Goal: Information Seeking & Learning: Learn about a topic

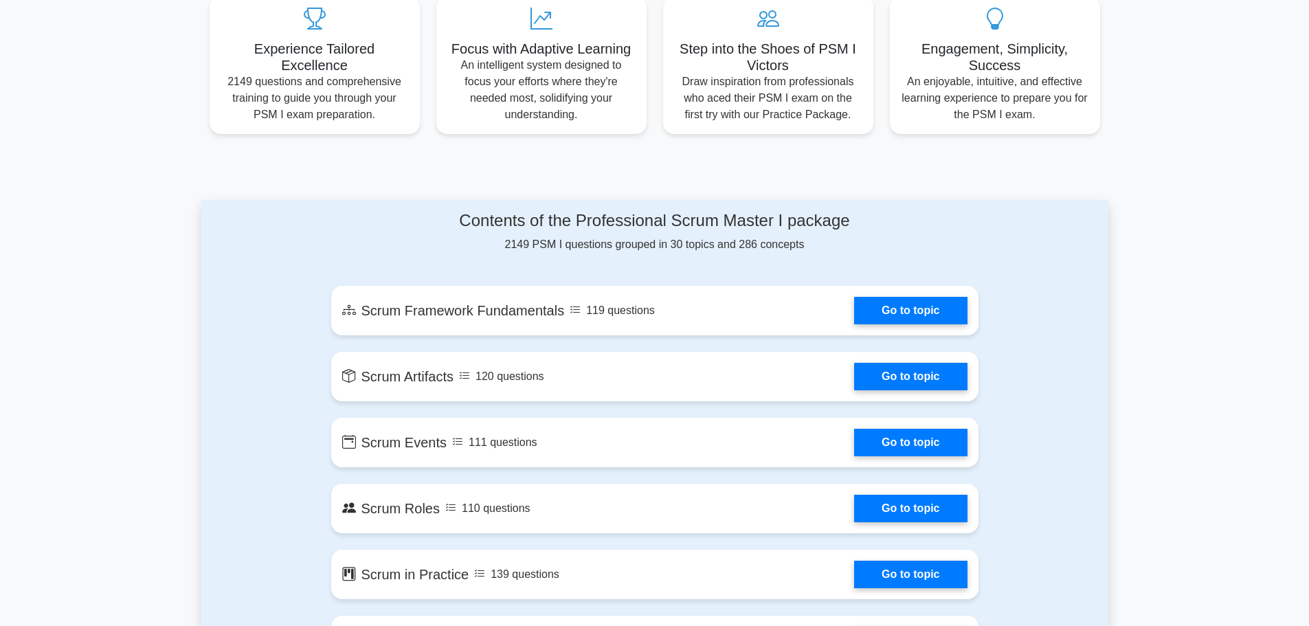
scroll to position [550, 0]
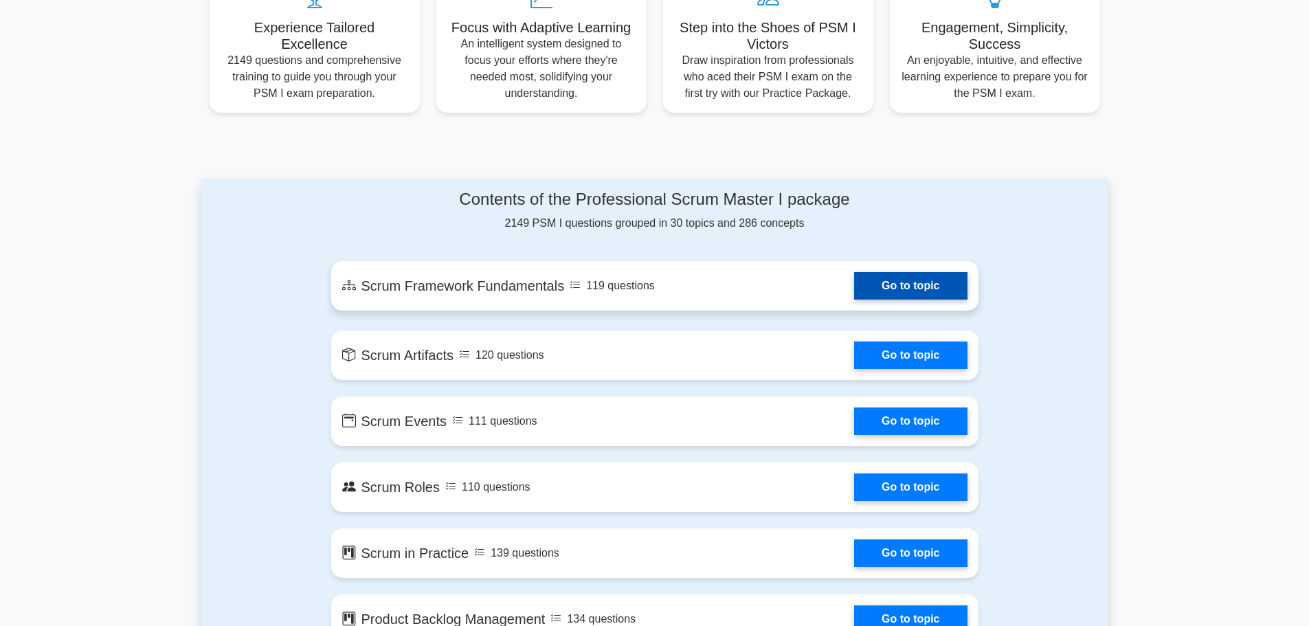
click at [899, 282] on link "Go to topic" at bounding box center [910, 285] width 113 height 27
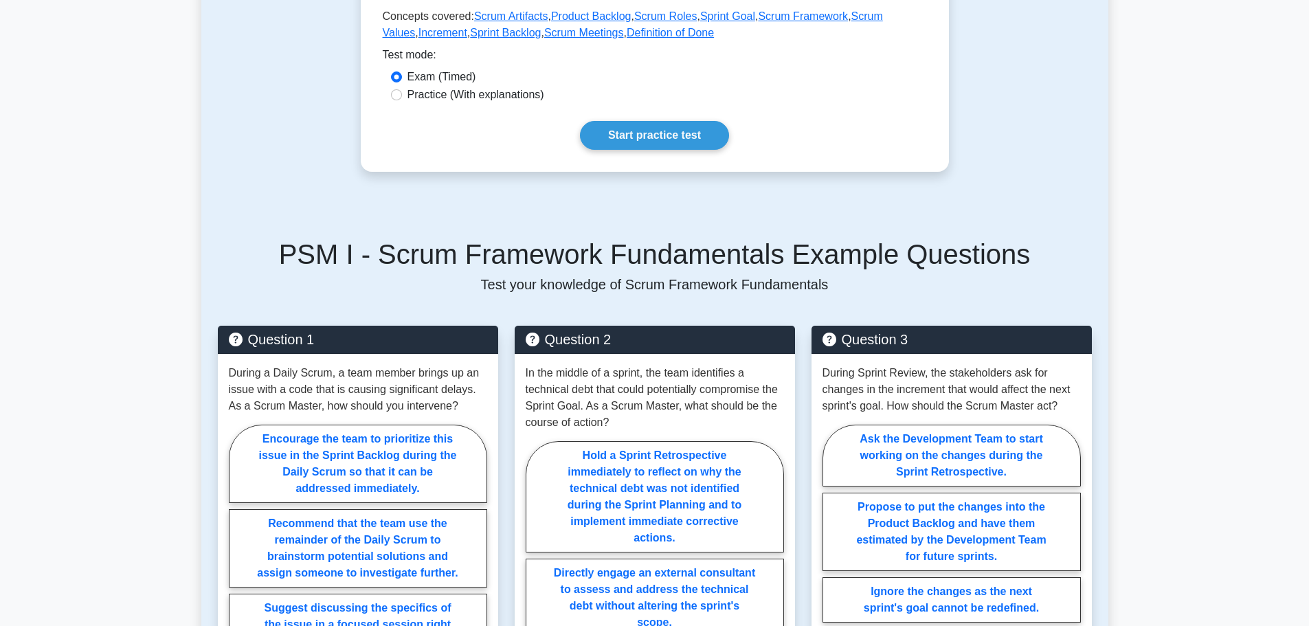
scroll to position [344, 0]
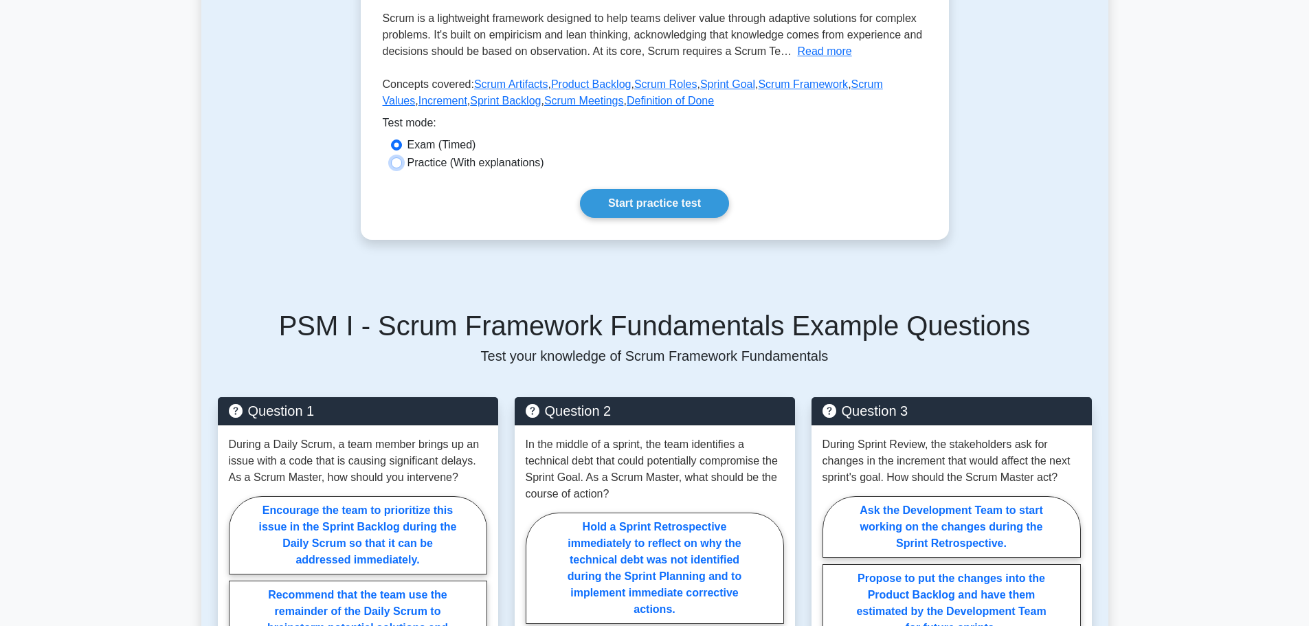
click at [398, 161] on input "Practice (With explanations)" at bounding box center [396, 162] width 11 height 11
radio input "true"
click at [693, 198] on link "Start practice test" at bounding box center [654, 203] width 149 height 29
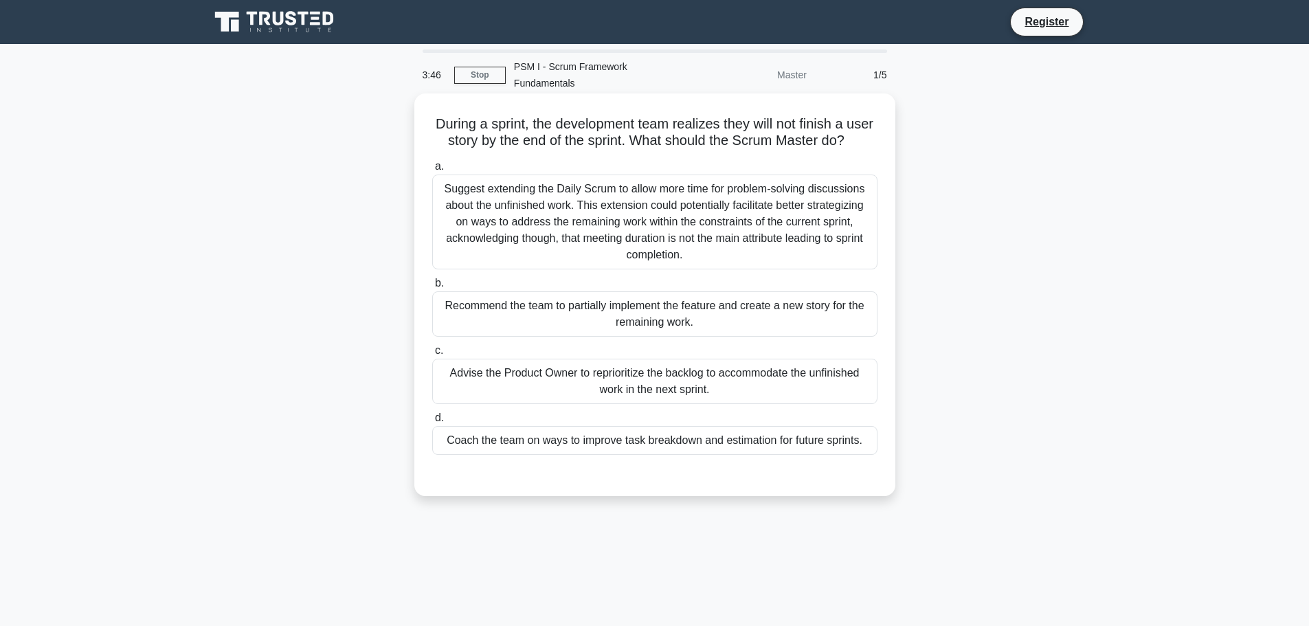
click at [612, 443] on div "Coach the team on ways to improve task breakdown and estimation for future spri…" at bounding box center [654, 440] width 445 height 29
click at [432, 423] on input "d. Coach the team on ways to improve task breakdown and estimation for future s…" at bounding box center [432, 418] width 0 height 9
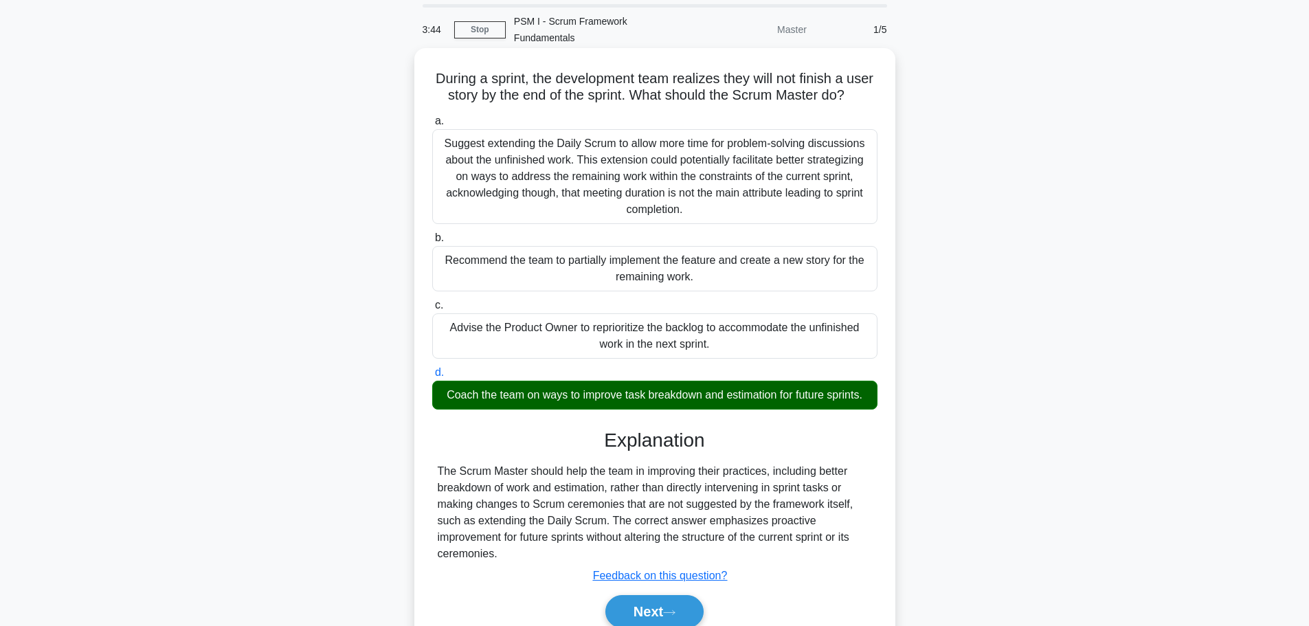
scroll to position [116, 0]
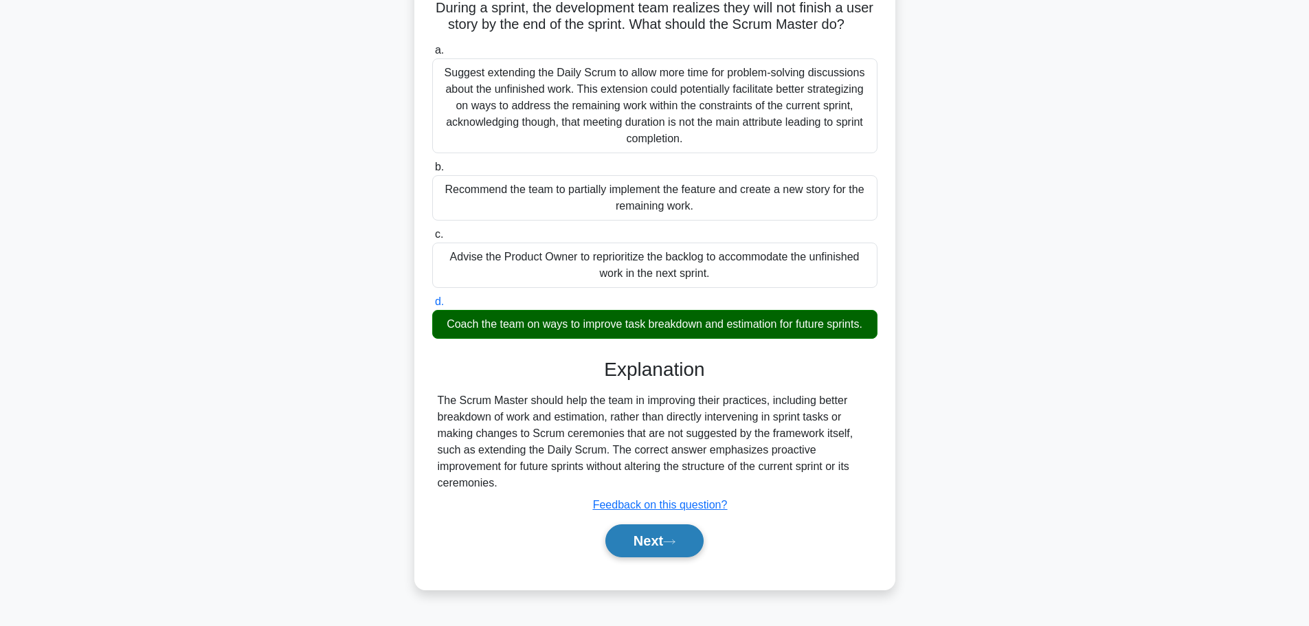
click at [661, 540] on button "Next" at bounding box center [654, 540] width 98 height 33
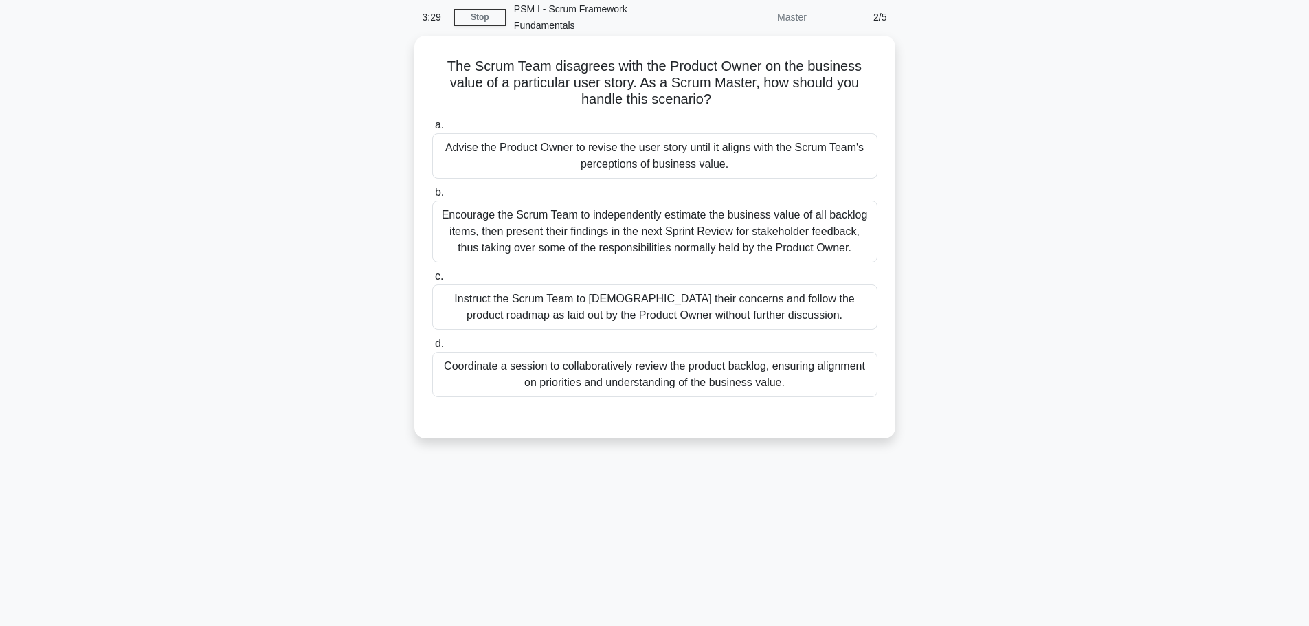
scroll to position [0, 0]
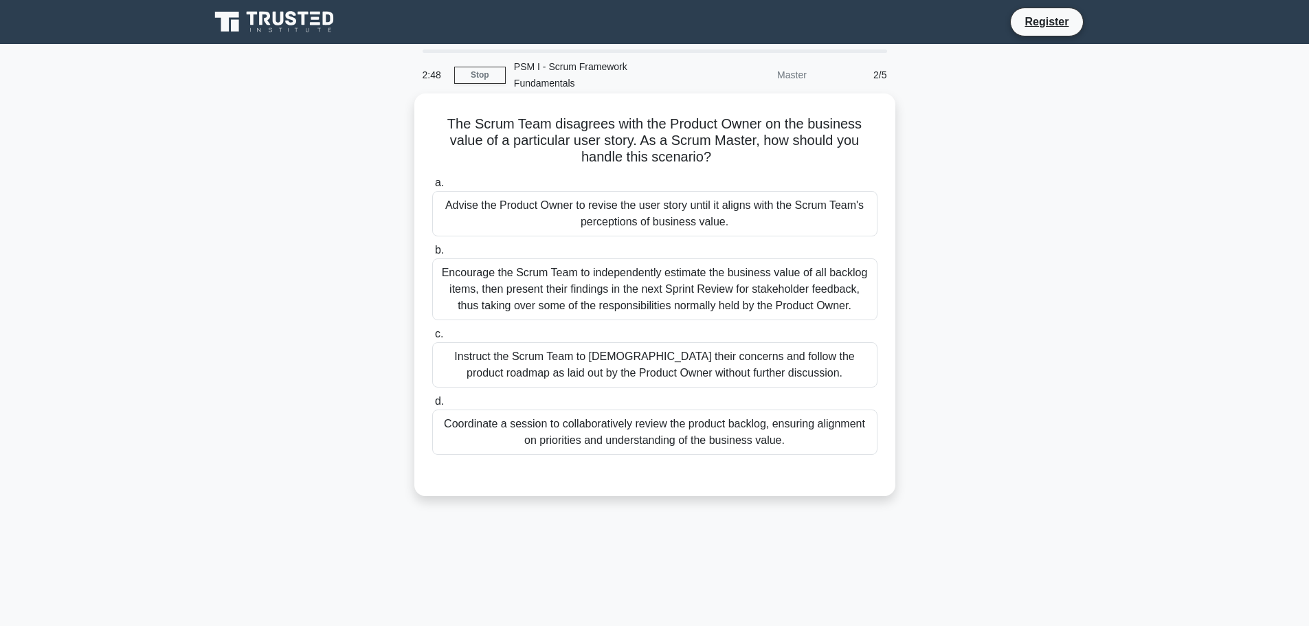
click at [616, 414] on div "Coordinate a session to collaboratively review the product backlog, ensuring al…" at bounding box center [654, 432] width 445 height 45
click at [432, 406] on input "d. Coordinate a session to collaboratively review the product backlog, ensuring…" at bounding box center [432, 401] width 0 height 9
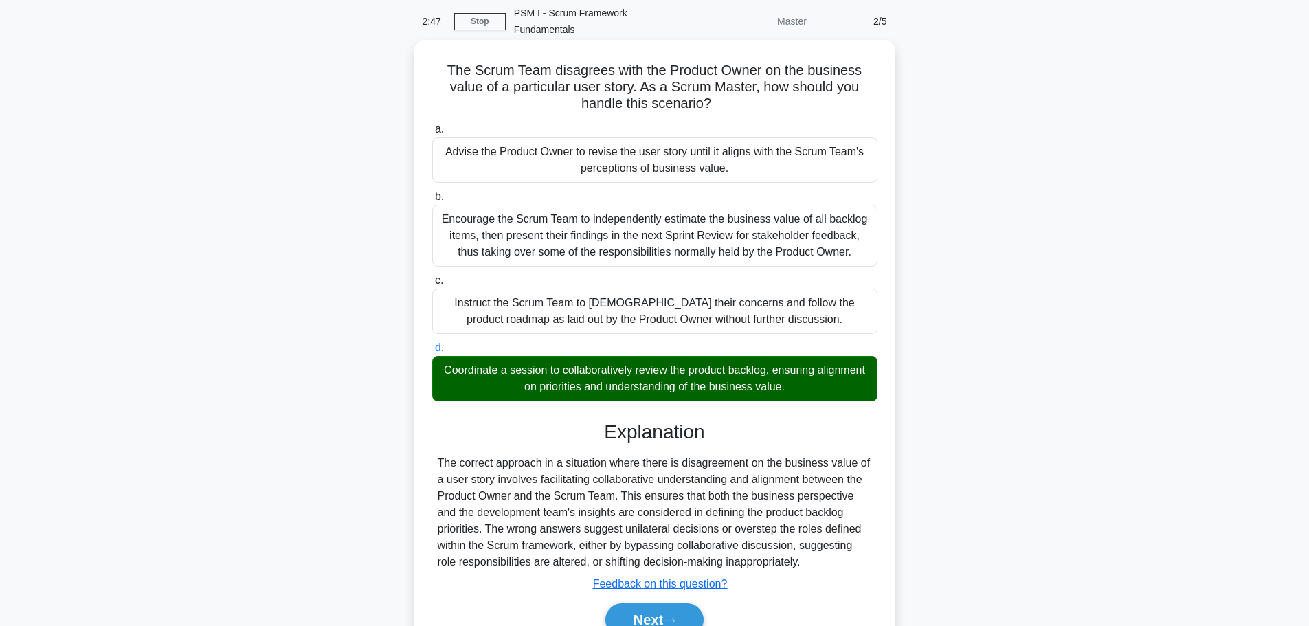
scroll to position [116, 0]
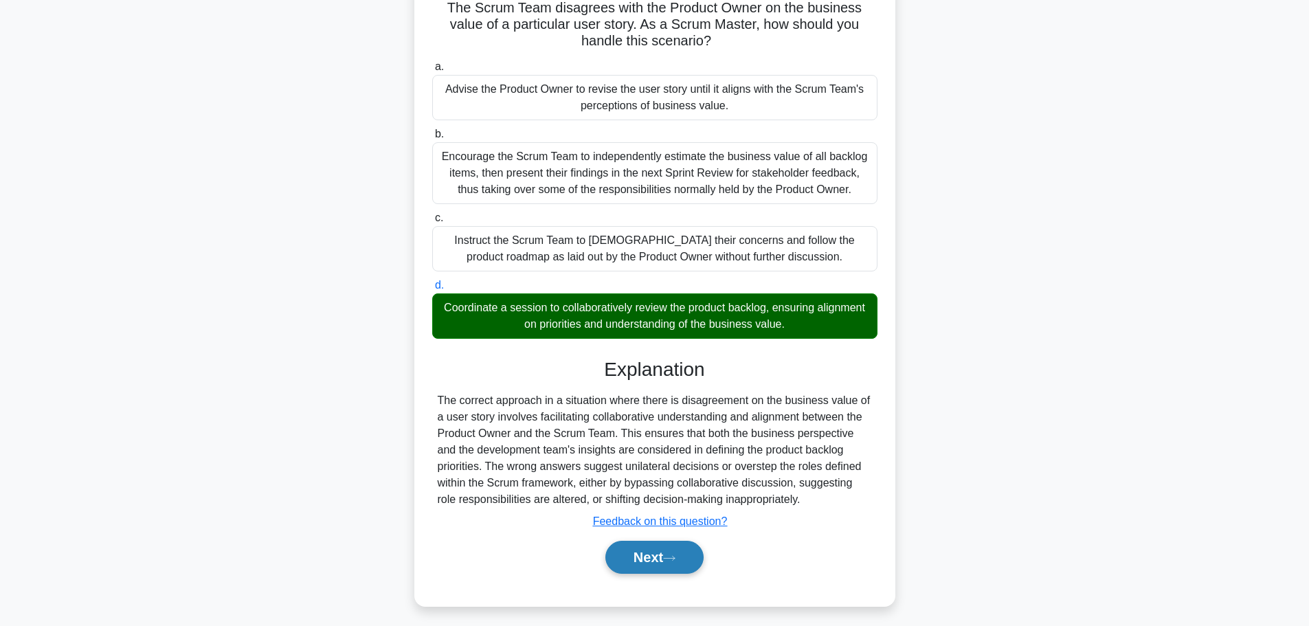
click at [662, 544] on button "Next" at bounding box center [654, 557] width 98 height 33
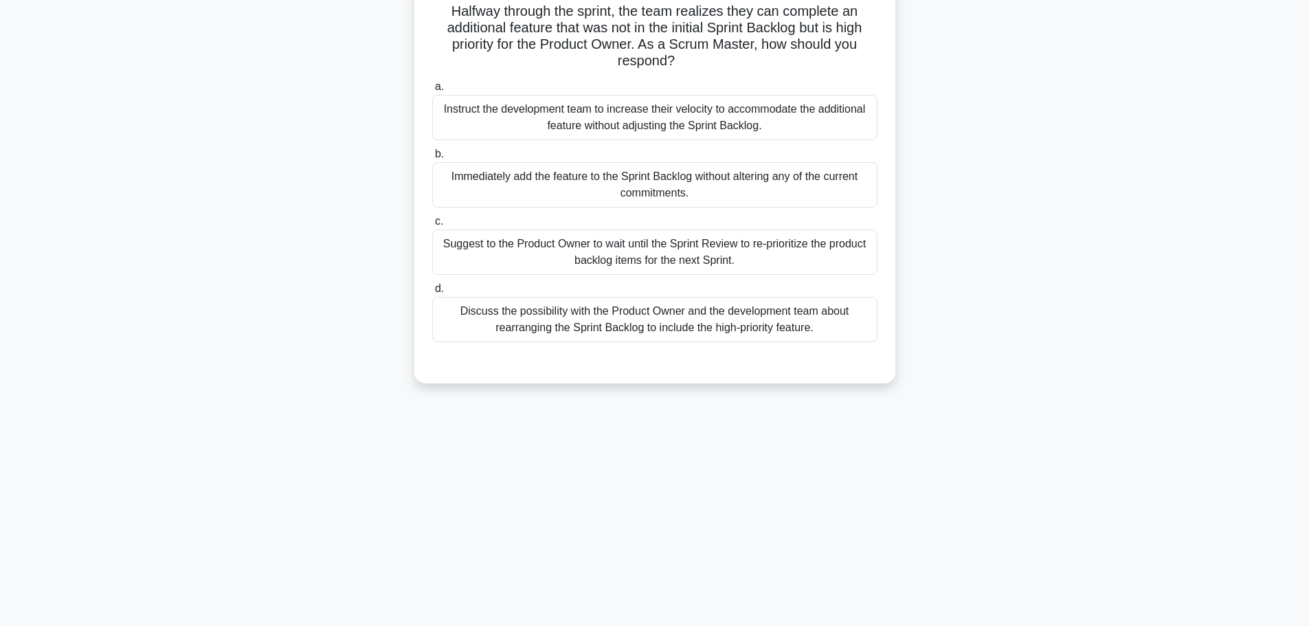
scroll to position [0, 0]
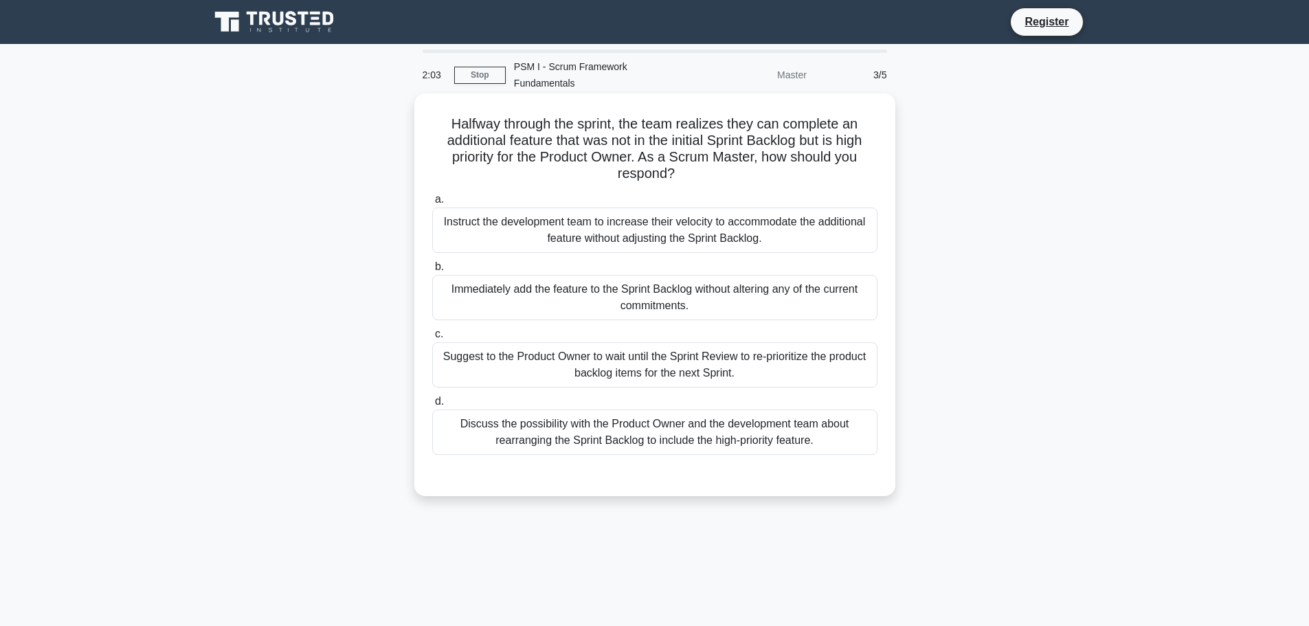
click at [708, 421] on div "Discuss the possibility with the Product Owner and the development team about r…" at bounding box center [654, 432] width 445 height 45
click at [432, 406] on input "d. Discuss the possibility with the Product Owner and the development team abou…" at bounding box center [432, 401] width 0 height 9
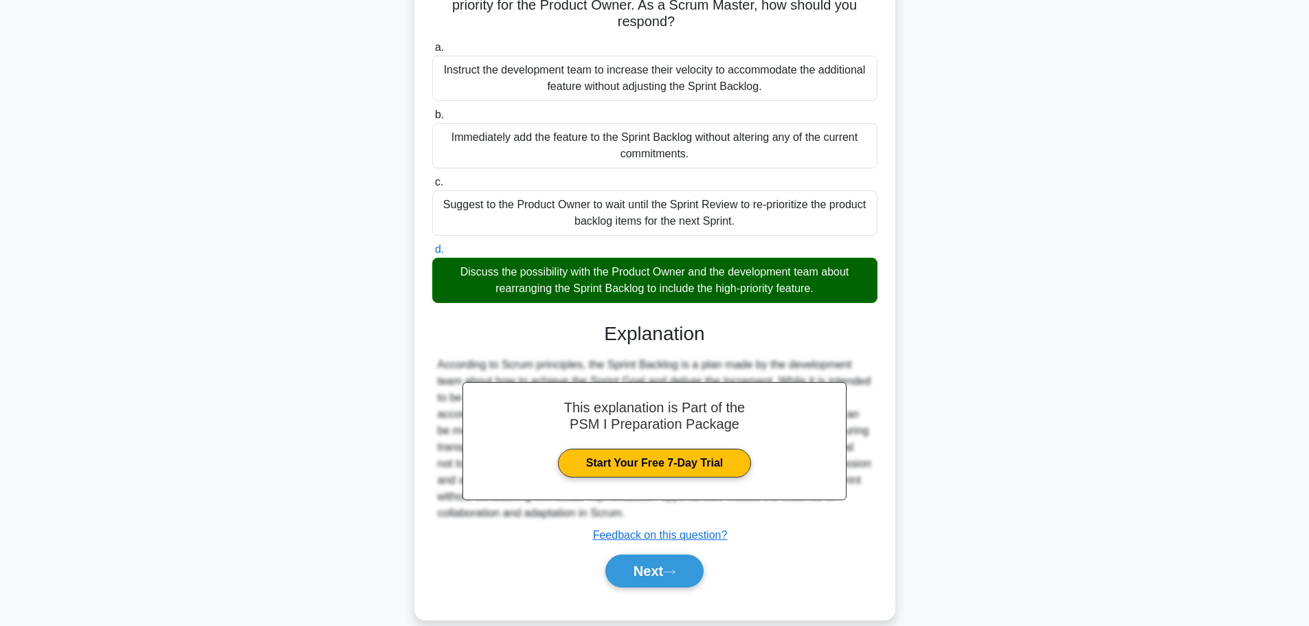
scroll to position [156, 0]
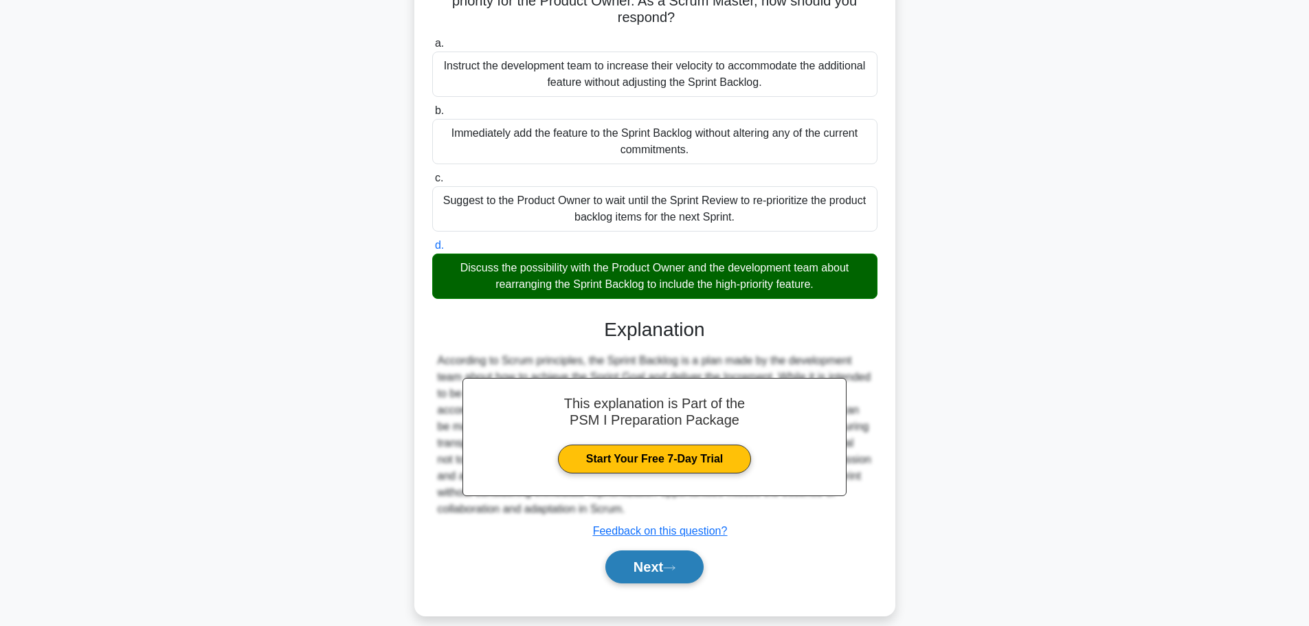
click at [669, 564] on icon at bounding box center [669, 568] width 12 height 8
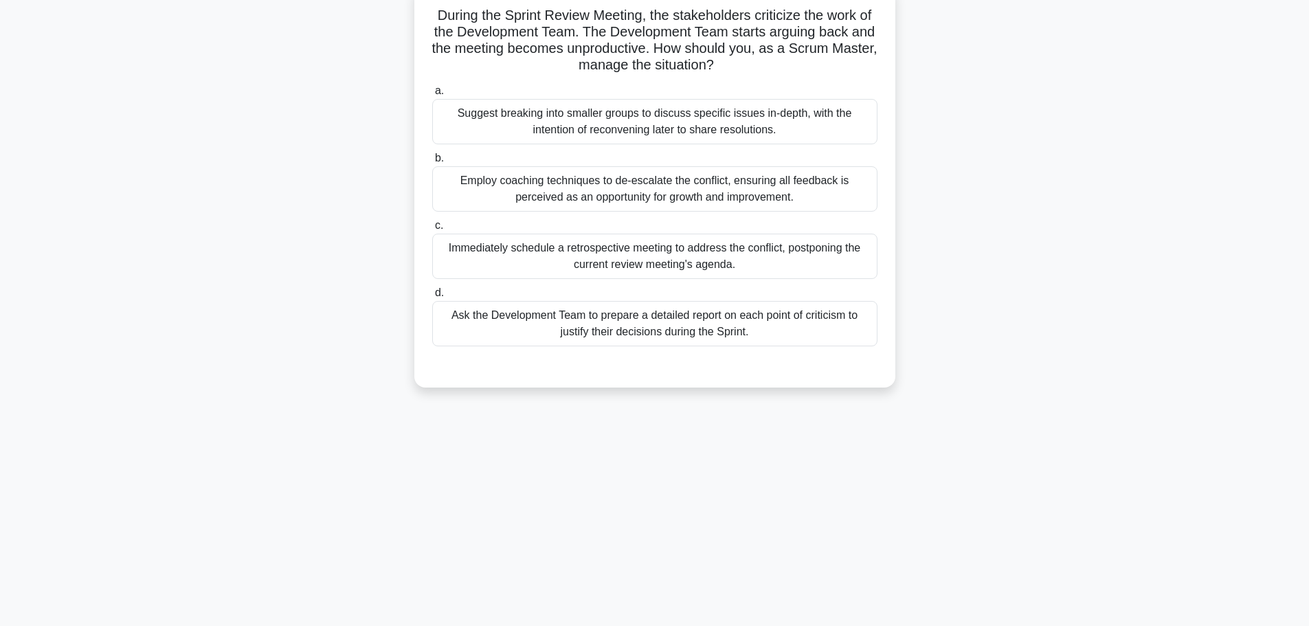
scroll to position [0, 0]
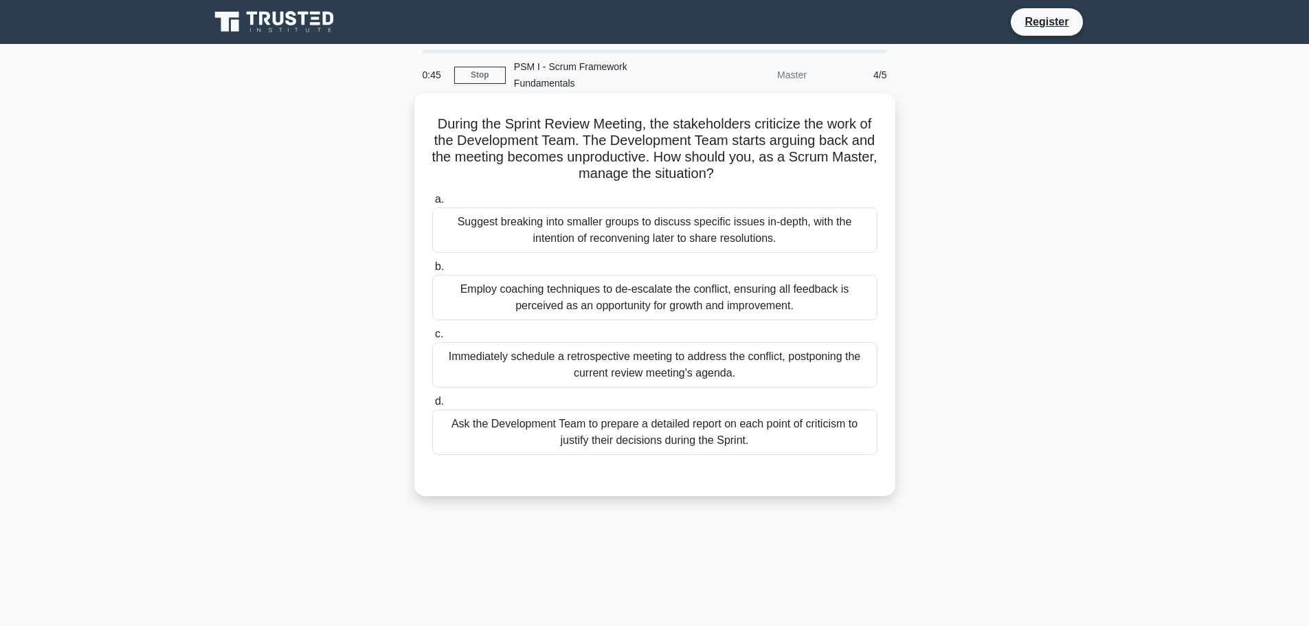
click at [627, 283] on div "Employ coaching techniques to de-escalate the conflict, ensuring all feedback i…" at bounding box center [654, 297] width 445 height 45
click at [432, 271] on input "b. Employ coaching techniques to de-escalate the conflict, ensuring all feedbac…" at bounding box center [432, 267] width 0 height 9
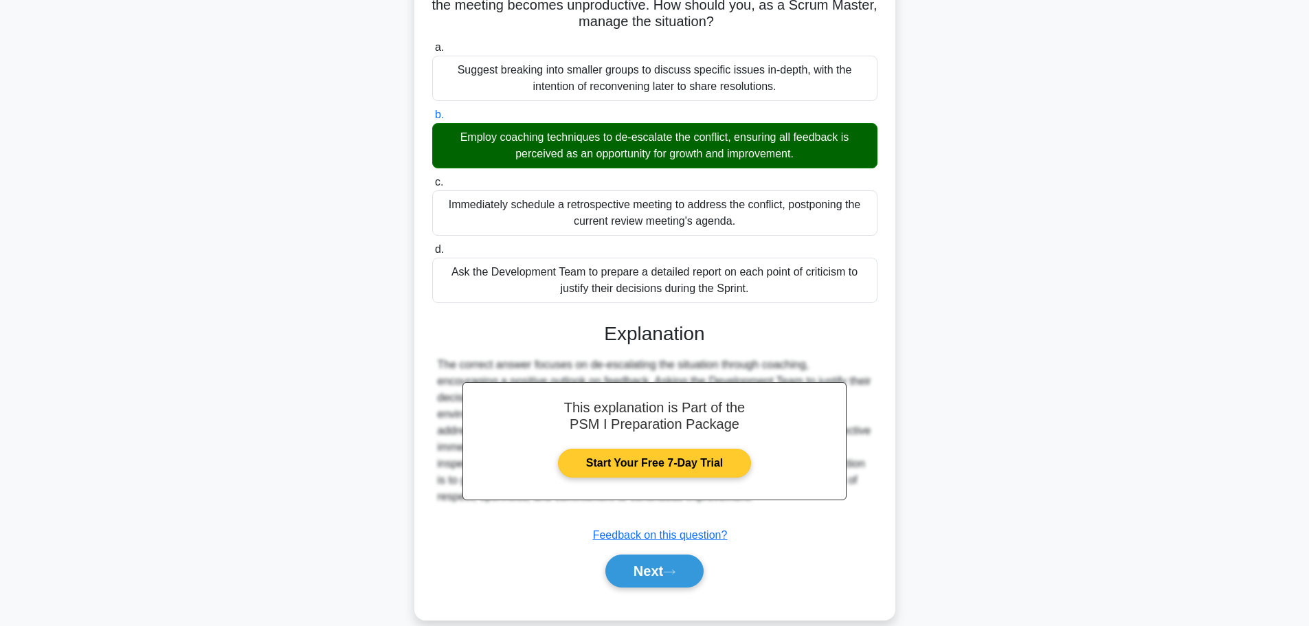
scroll to position [156, 0]
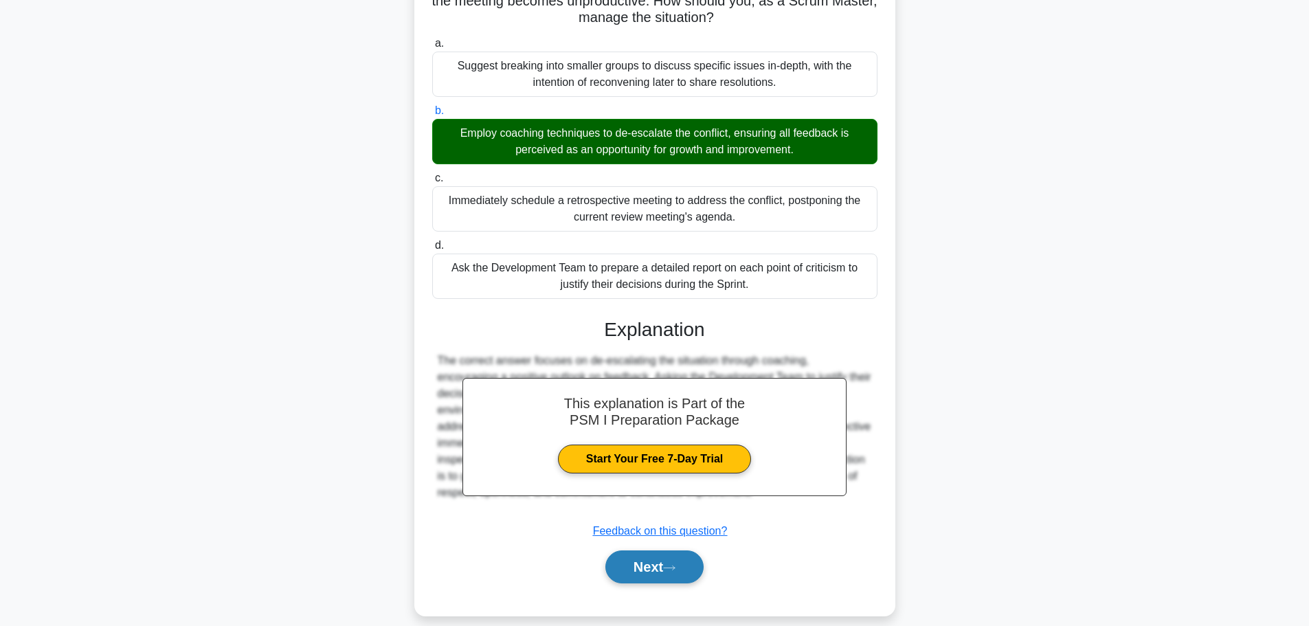
click at [648, 550] on button "Next" at bounding box center [654, 566] width 98 height 33
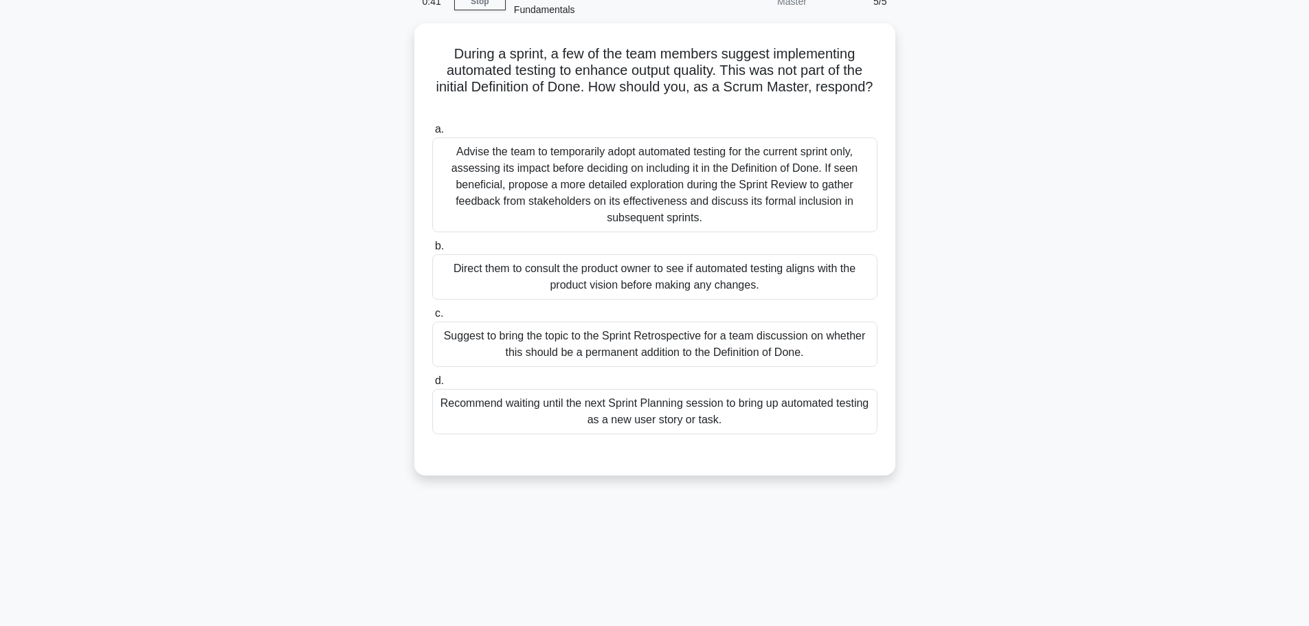
scroll to position [0, 0]
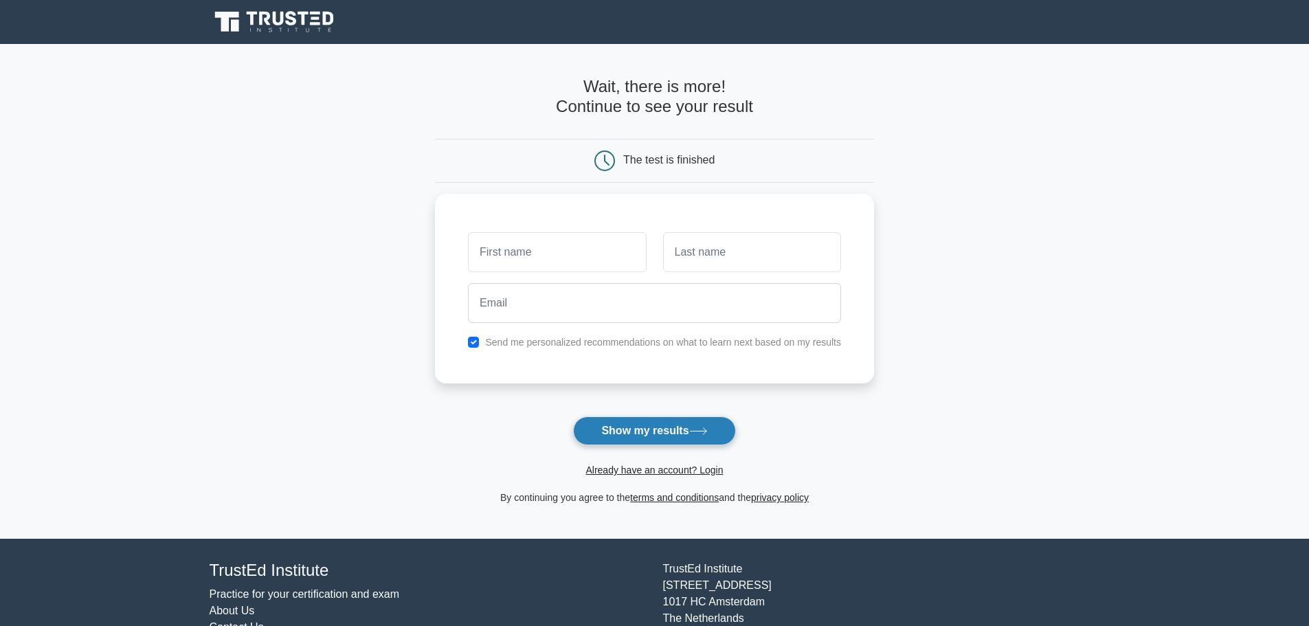
click at [660, 430] on button "Show my results" at bounding box center [654, 430] width 162 height 29
click at [566, 260] on input "text" at bounding box center [557, 249] width 178 height 40
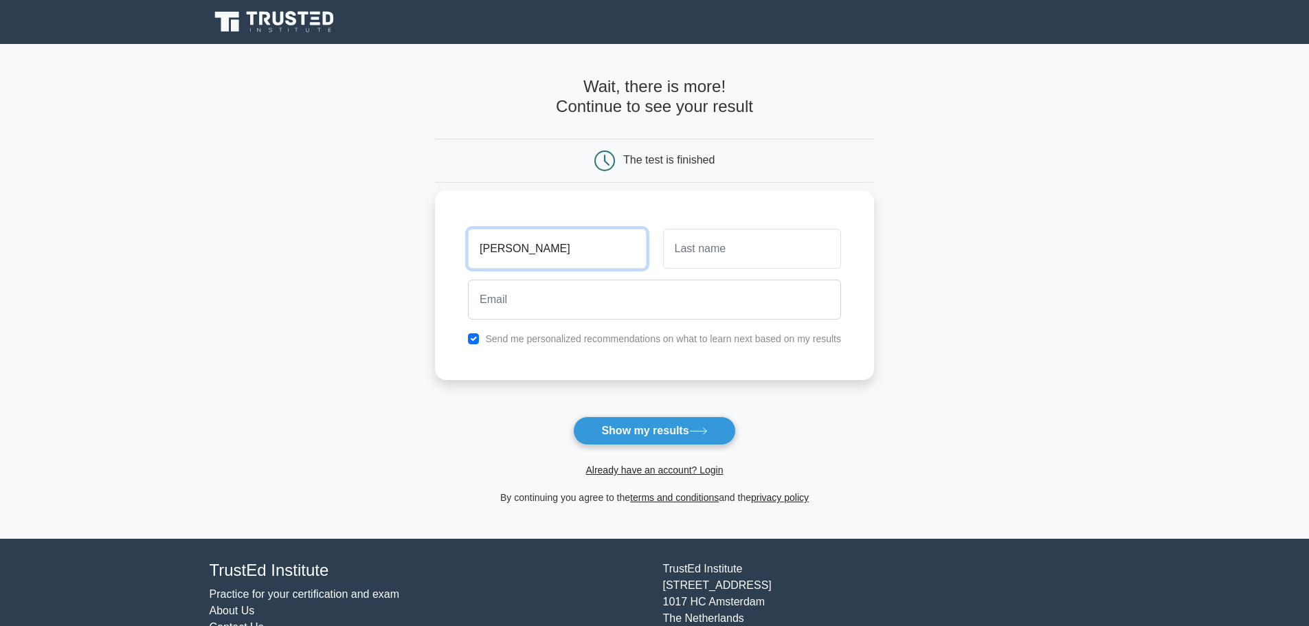
type input "Prasath"
click at [699, 253] on input "text" at bounding box center [752, 249] width 178 height 40
type input "J"
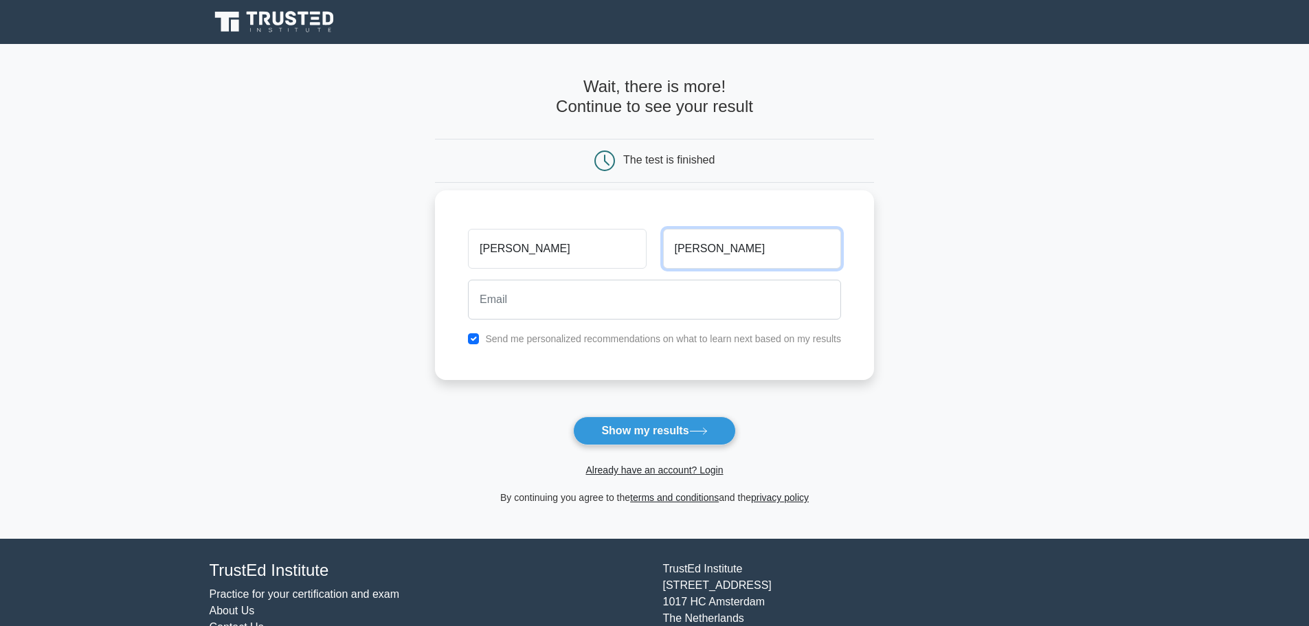
type input "jana"
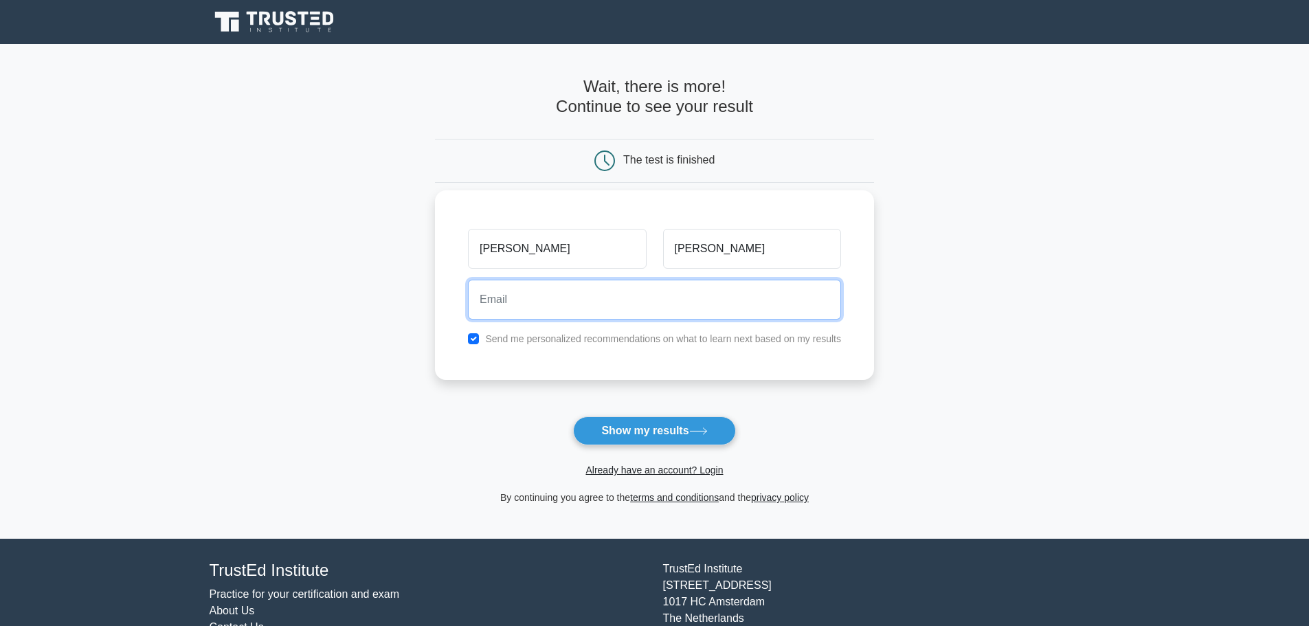
click at [582, 298] on input "email" at bounding box center [654, 300] width 373 height 40
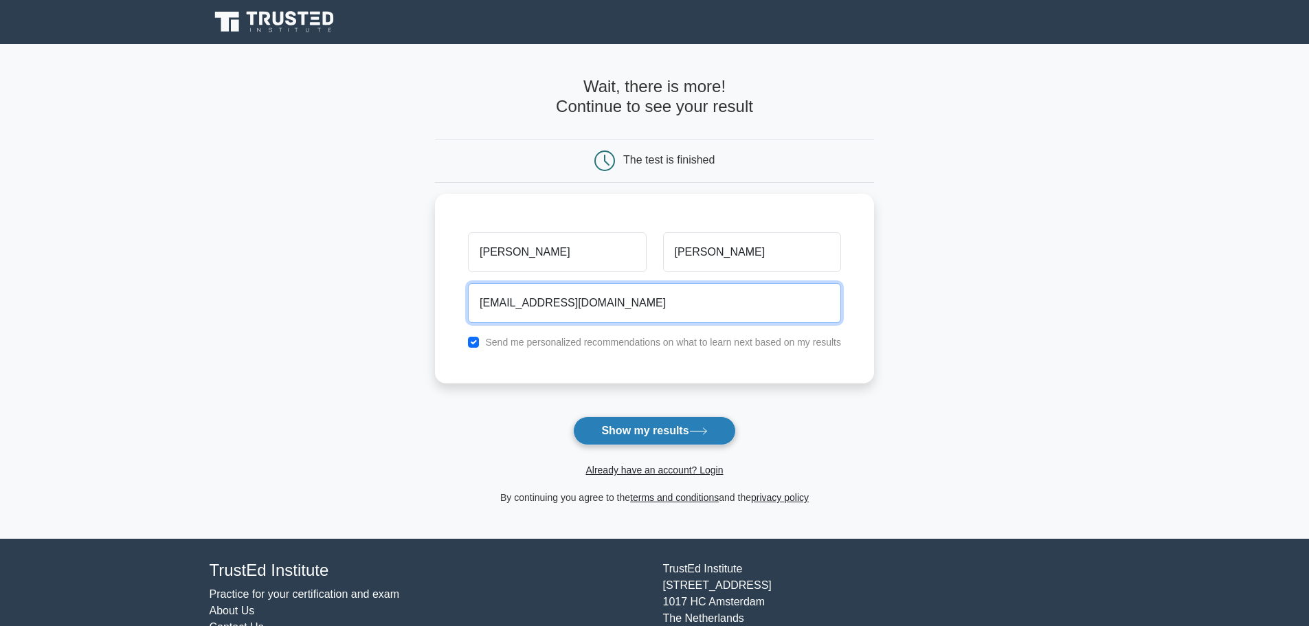
type input "jonyprem@gamail.com"
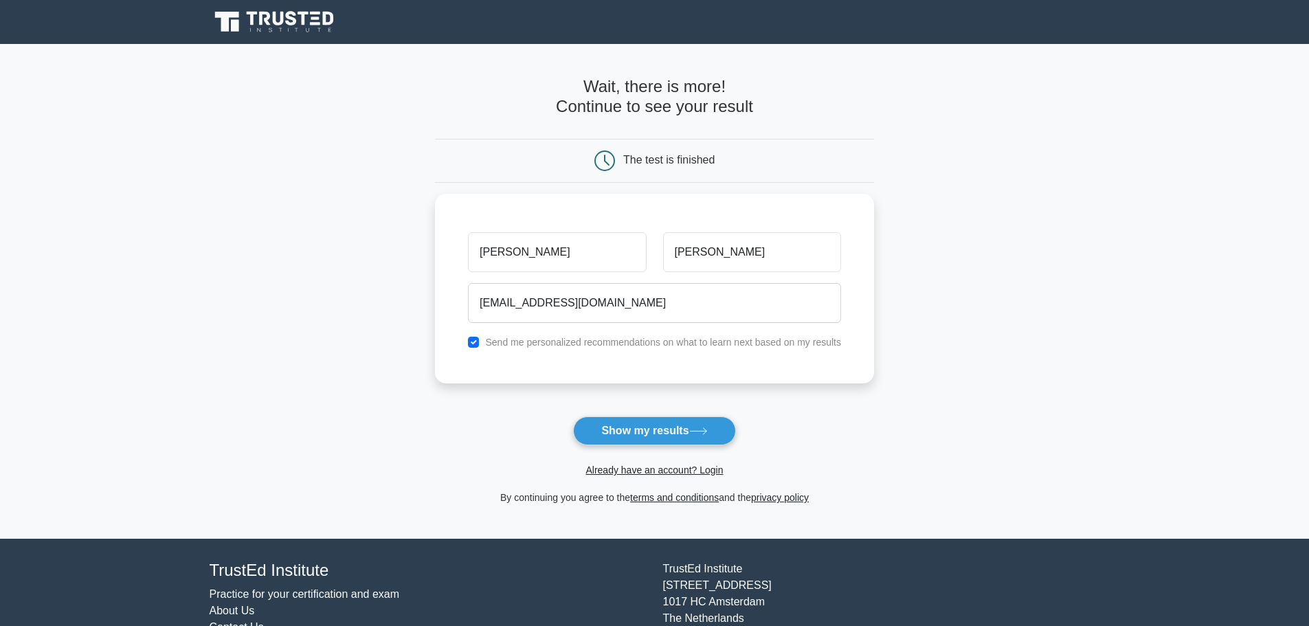
click at [658, 430] on button "Show my results" at bounding box center [654, 430] width 162 height 29
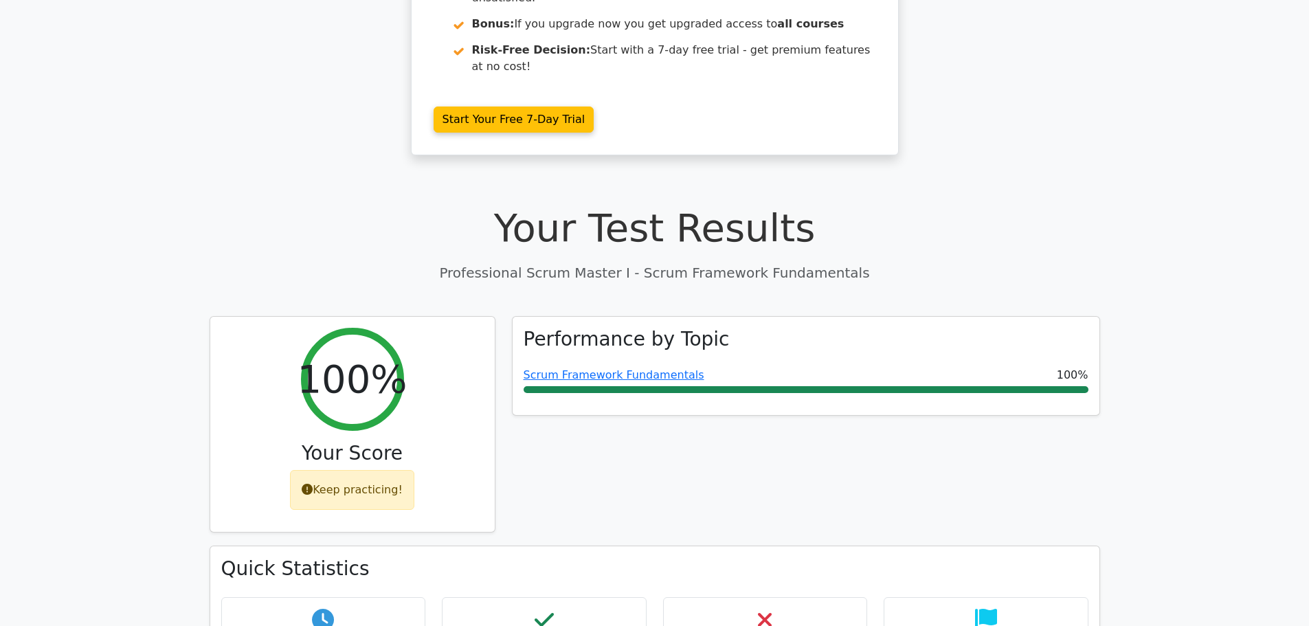
scroll to position [412, 0]
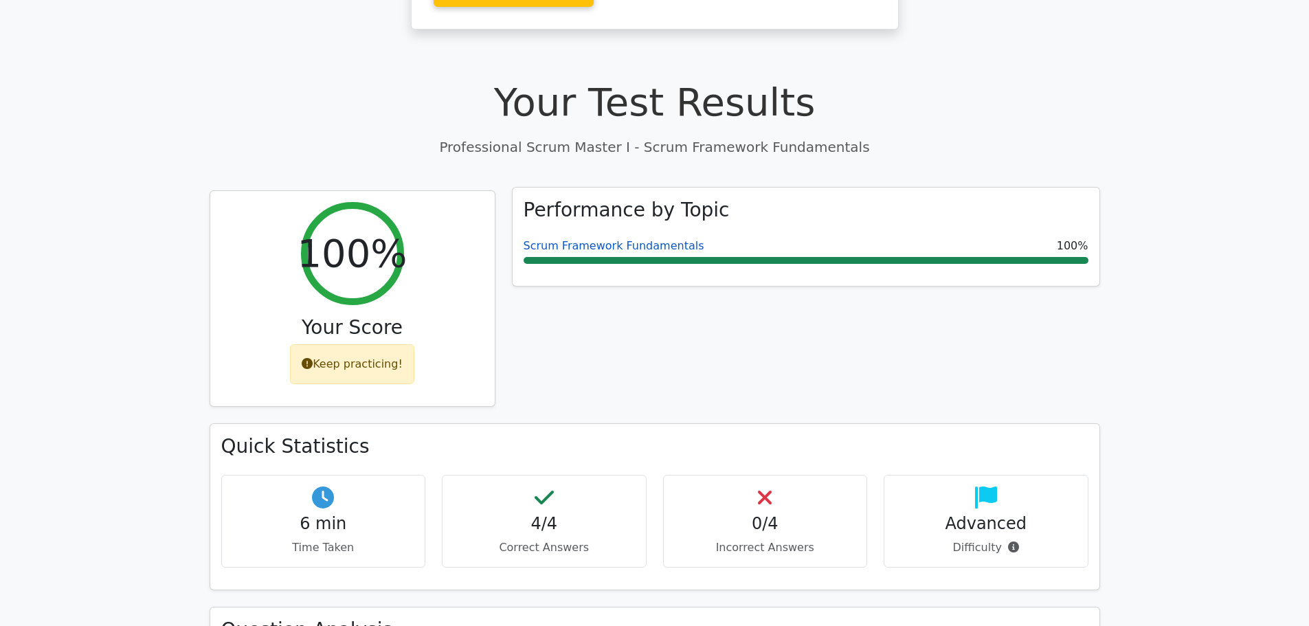
click at [597, 239] on link "Scrum Framework Fundamentals" at bounding box center [614, 245] width 181 height 13
